Goal: Information Seeking & Learning: Compare options

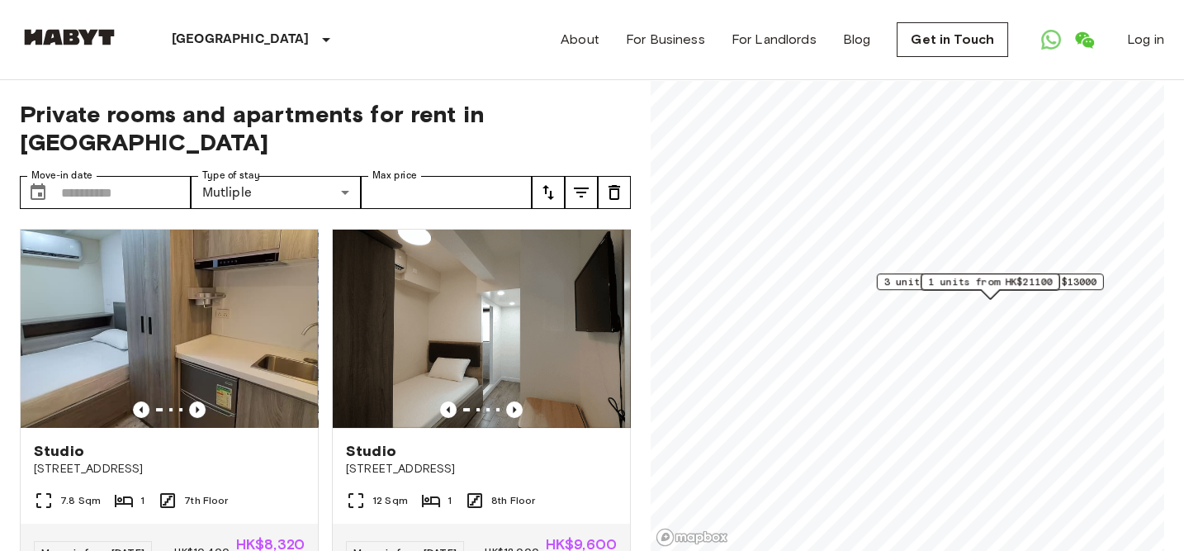
click at [551, 182] on icon "tune" at bounding box center [548, 192] width 20 height 20
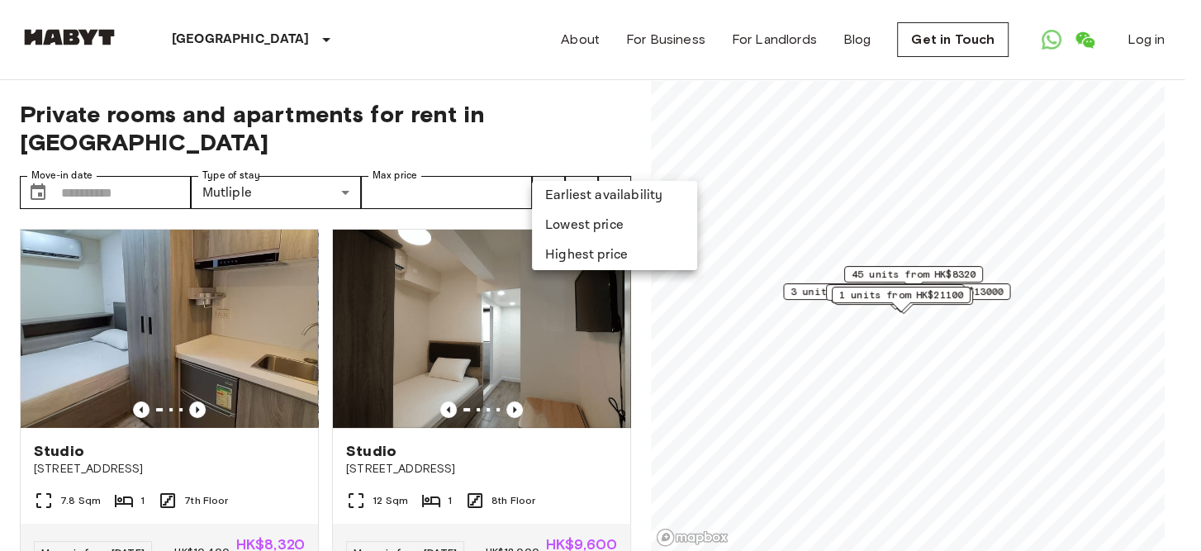
click at [574, 228] on li "Lowest price" at bounding box center [614, 226] width 165 height 30
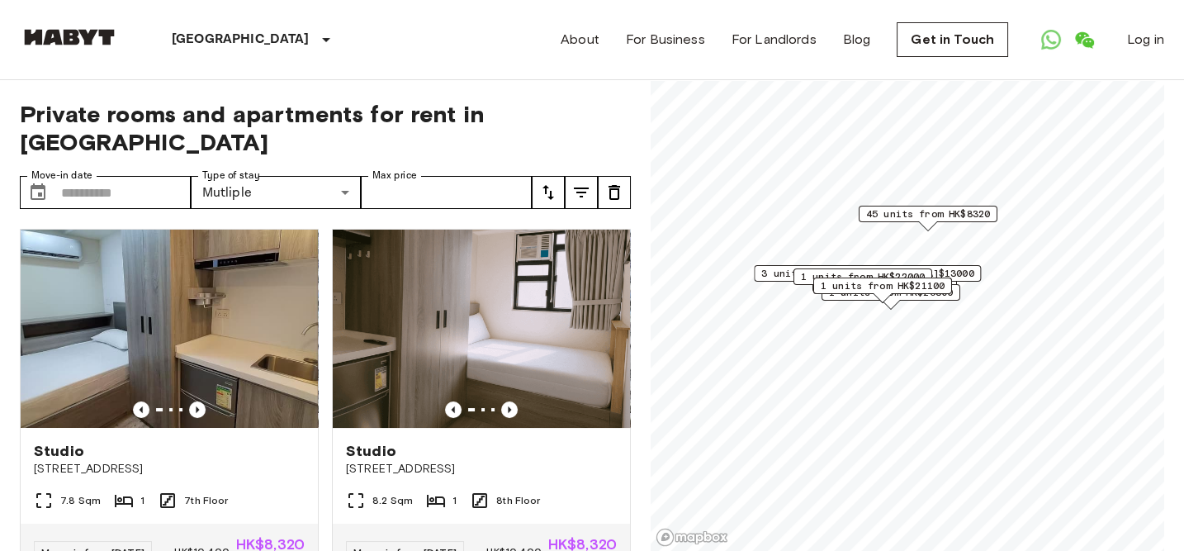
click at [547, 182] on icon "tune" at bounding box center [548, 192] width 20 height 20
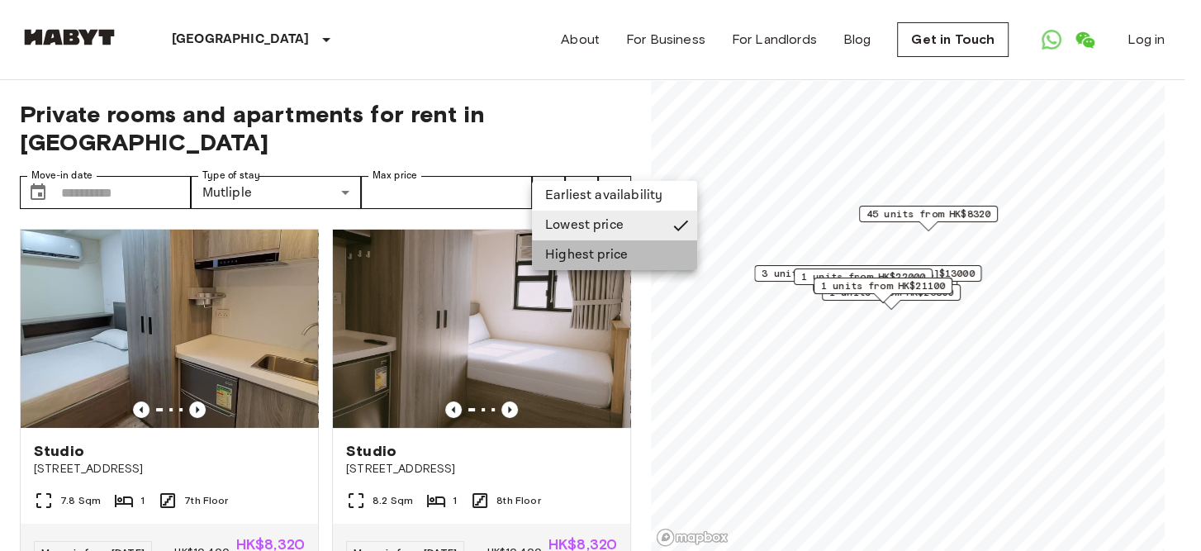
click at [555, 250] on li "Highest price" at bounding box center [614, 255] width 165 height 30
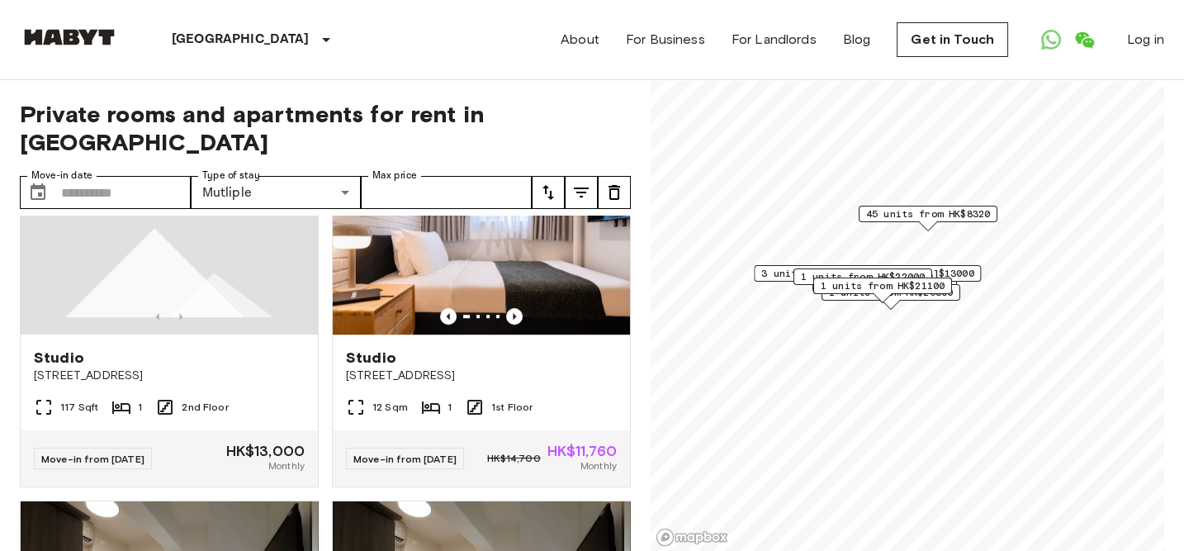
scroll to position [1935, 0]
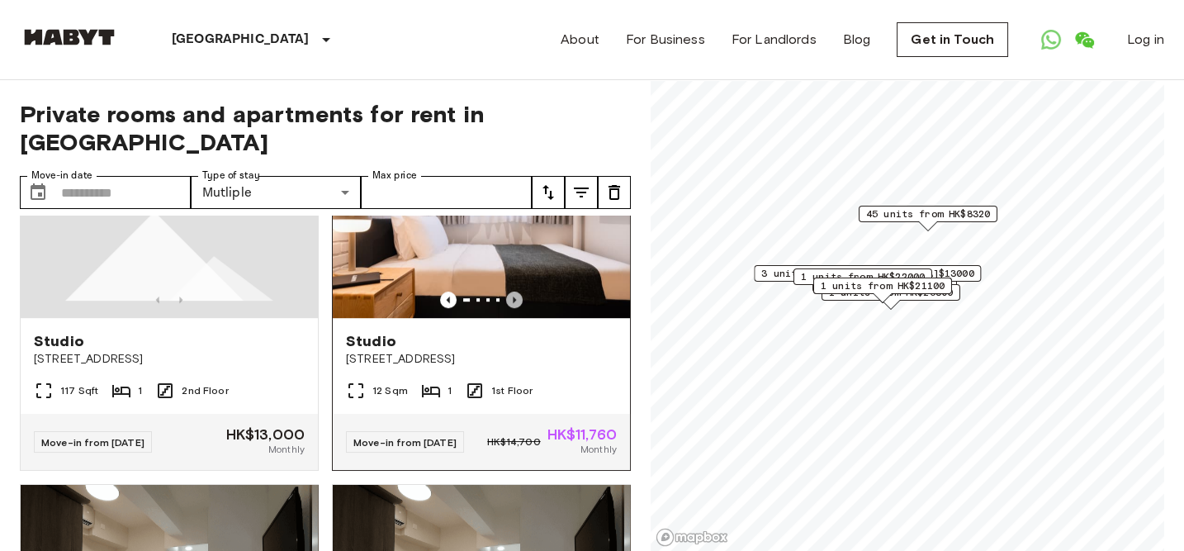
click at [506, 308] on icon "Previous image" at bounding box center [514, 299] width 17 height 17
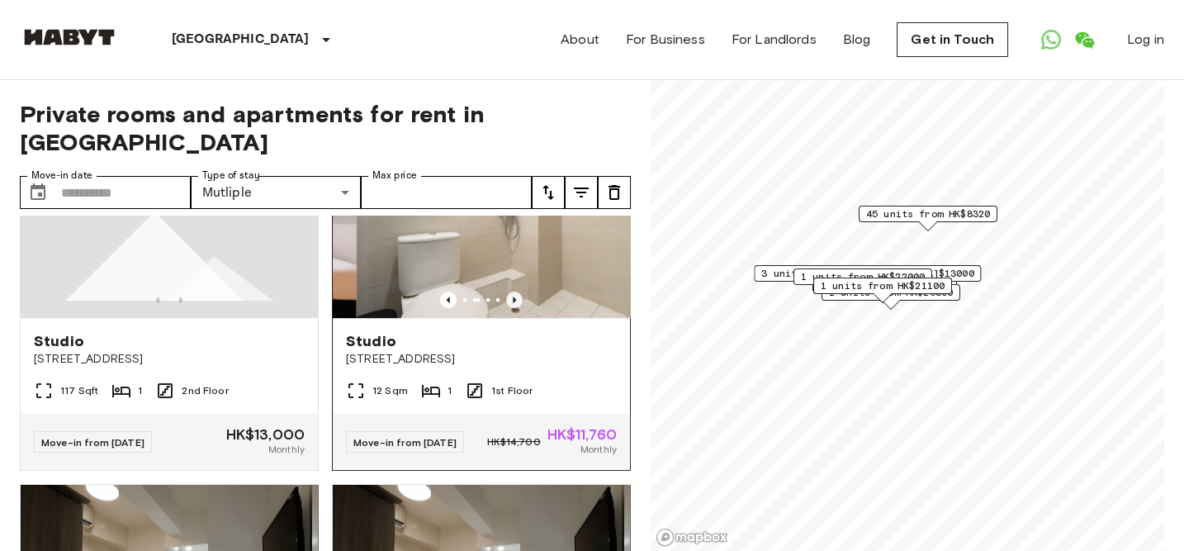
click at [506, 308] on icon "Previous image" at bounding box center [514, 299] width 17 height 17
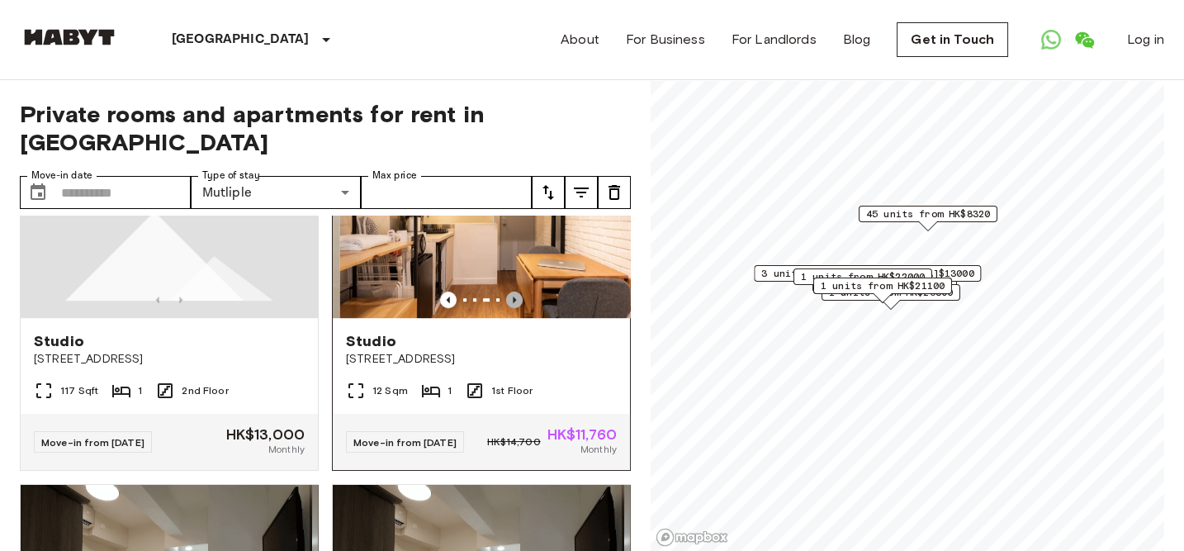
click at [506, 308] on icon "Previous image" at bounding box center [514, 299] width 17 height 17
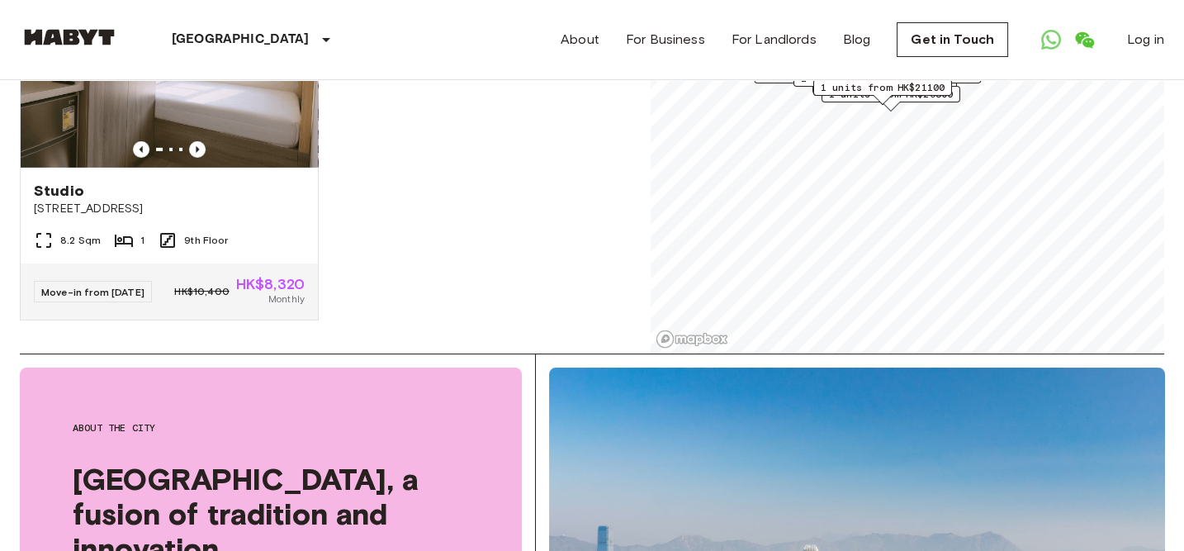
scroll to position [10860, 0]
